Goal: Transaction & Acquisition: Purchase product/service

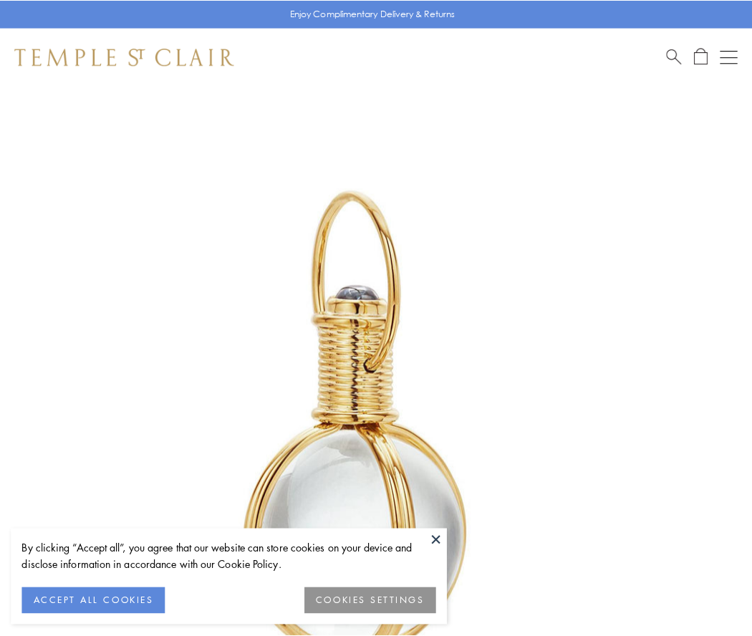
scroll to position [374, 0]
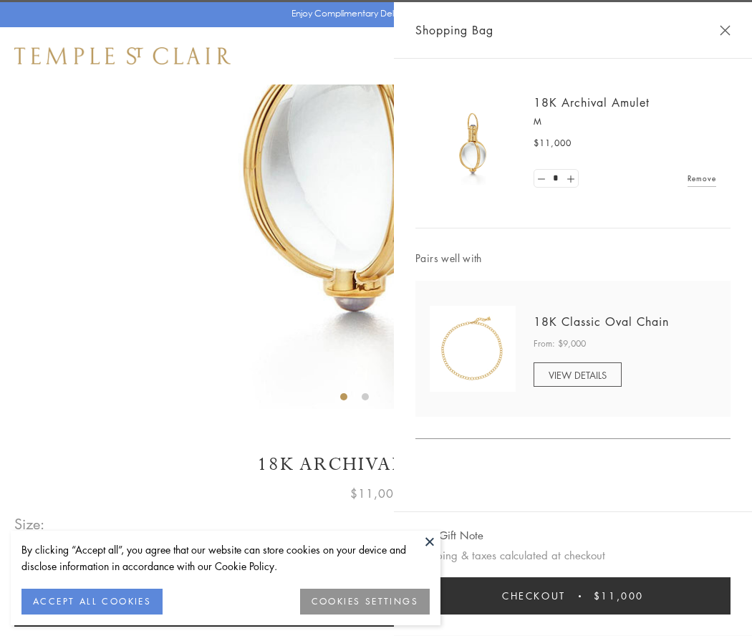
click at [573, 596] on button "Checkout $11,000" at bounding box center [572, 595] width 315 height 37
